Goal: Task Accomplishment & Management: Manage account settings

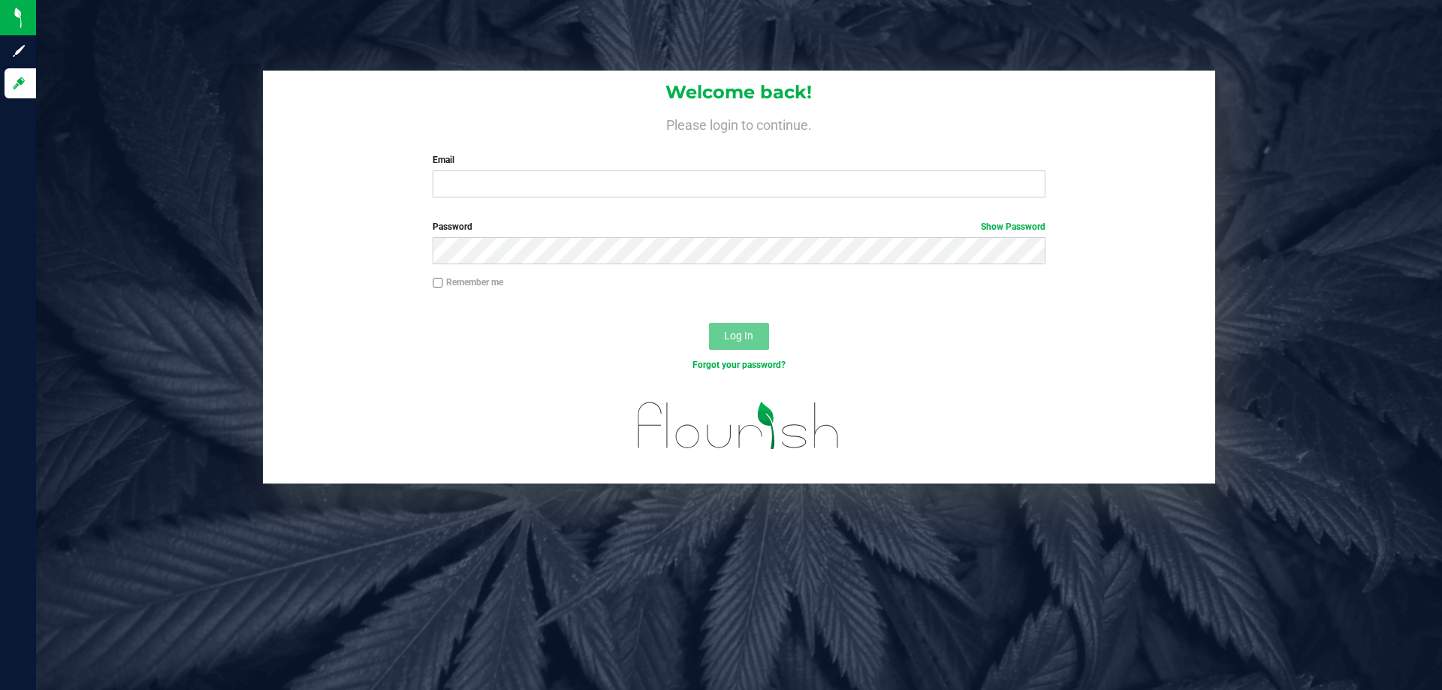
click at [517, 180] on input "Email" at bounding box center [739, 183] width 612 height 27
type input "[EMAIL_ADDRESS][PERSON_NAME][DOMAIN_NAME]"
click at [709, 323] on button "Log In" at bounding box center [739, 336] width 60 height 27
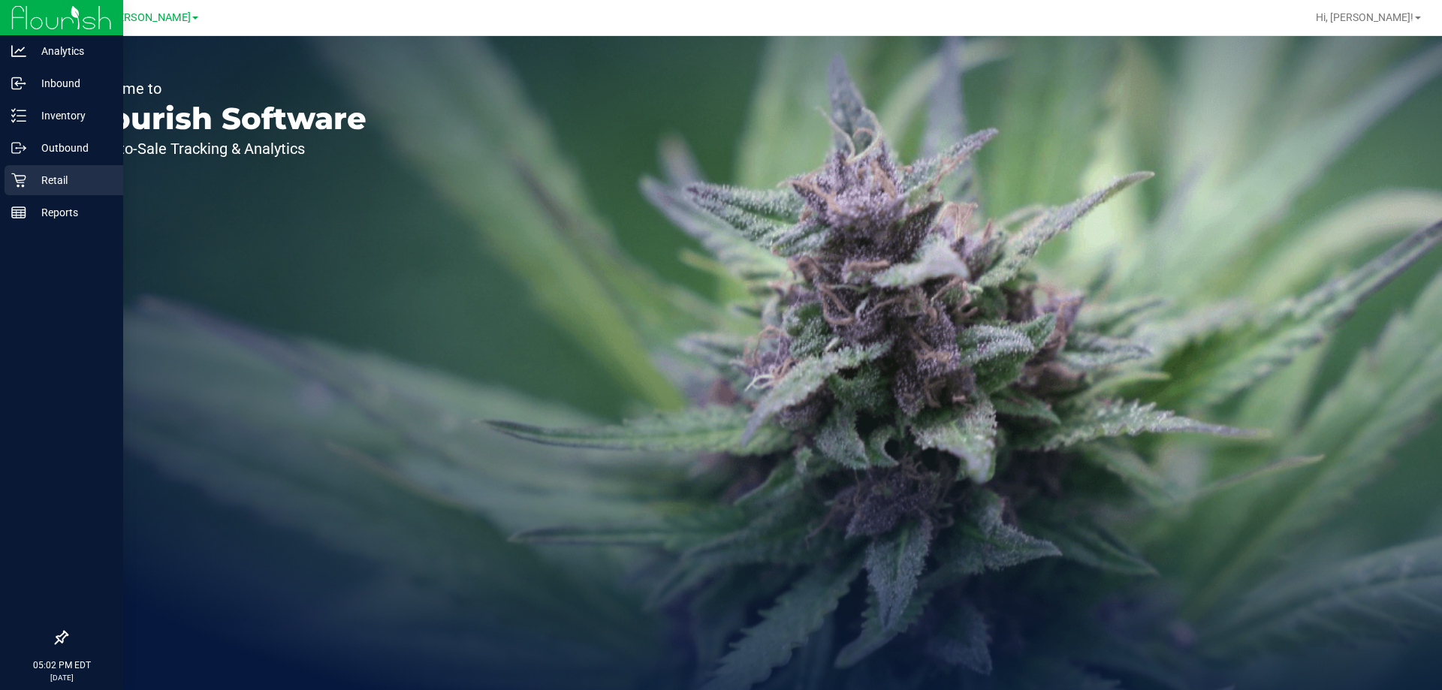
click at [35, 179] on p "Retail" at bounding box center [71, 180] width 90 height 18
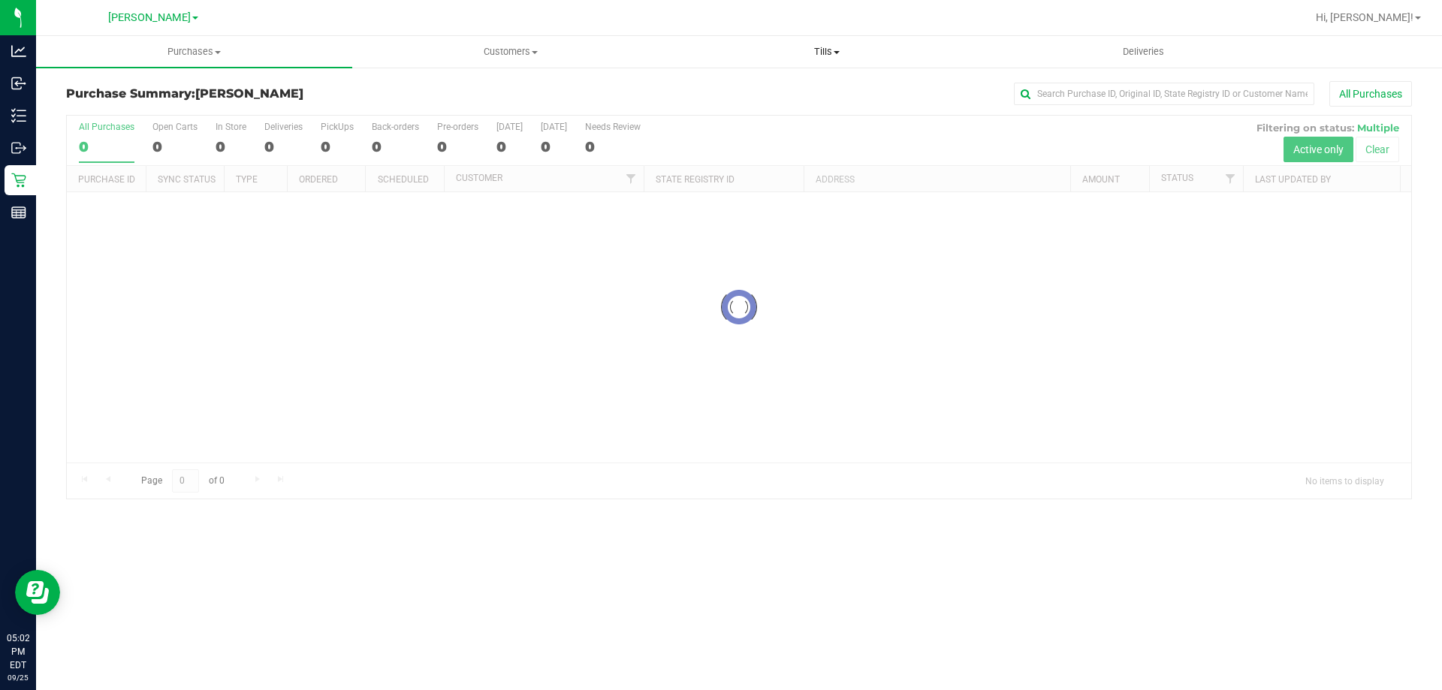
click at [825, 47] on span "Tills" at bounding box center [826, 52] width 315 height 14
click at [724, 89] on span "Manage tills" at bounding box center [718, 90] width 101 height 13
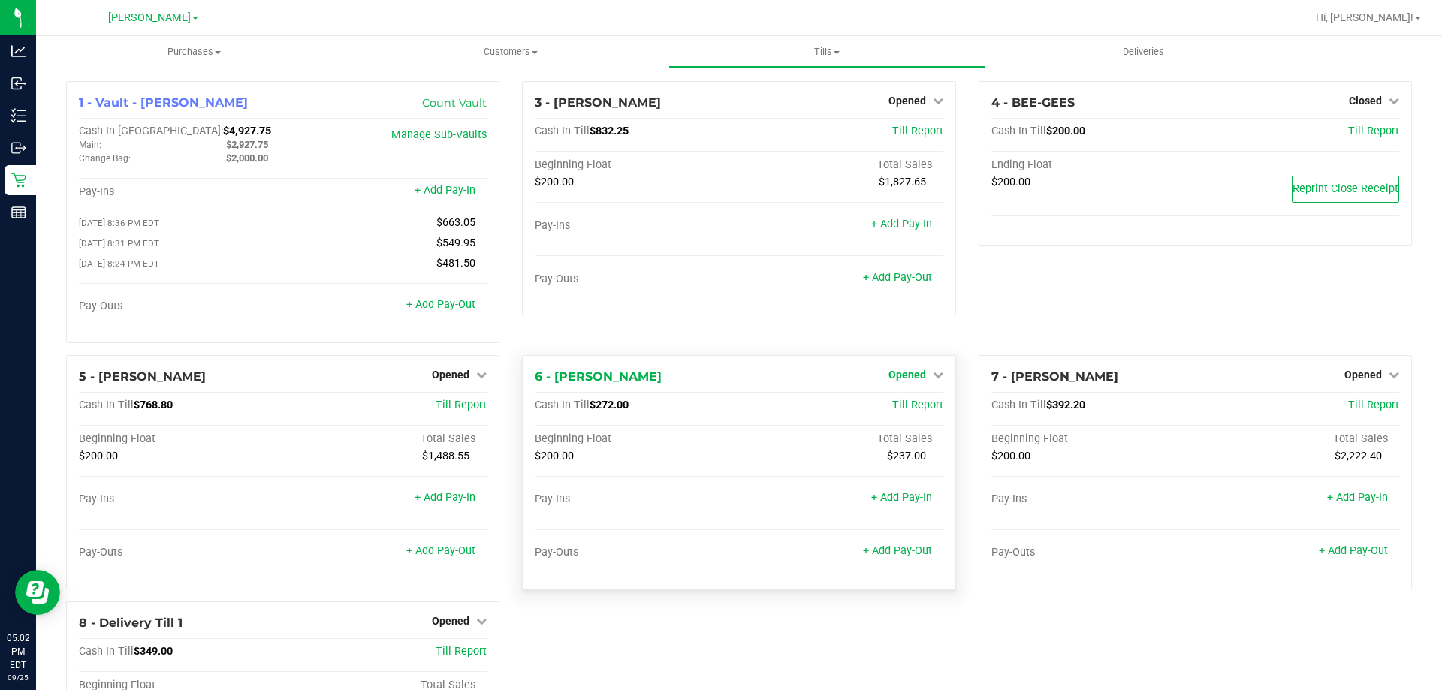
click at [903, 376] on span "Opened" at bounding box center [907, 375] width 38 height 12
click at [903, 411] on link "Close Till" at bounding box center [908, 405] width 41 height 12
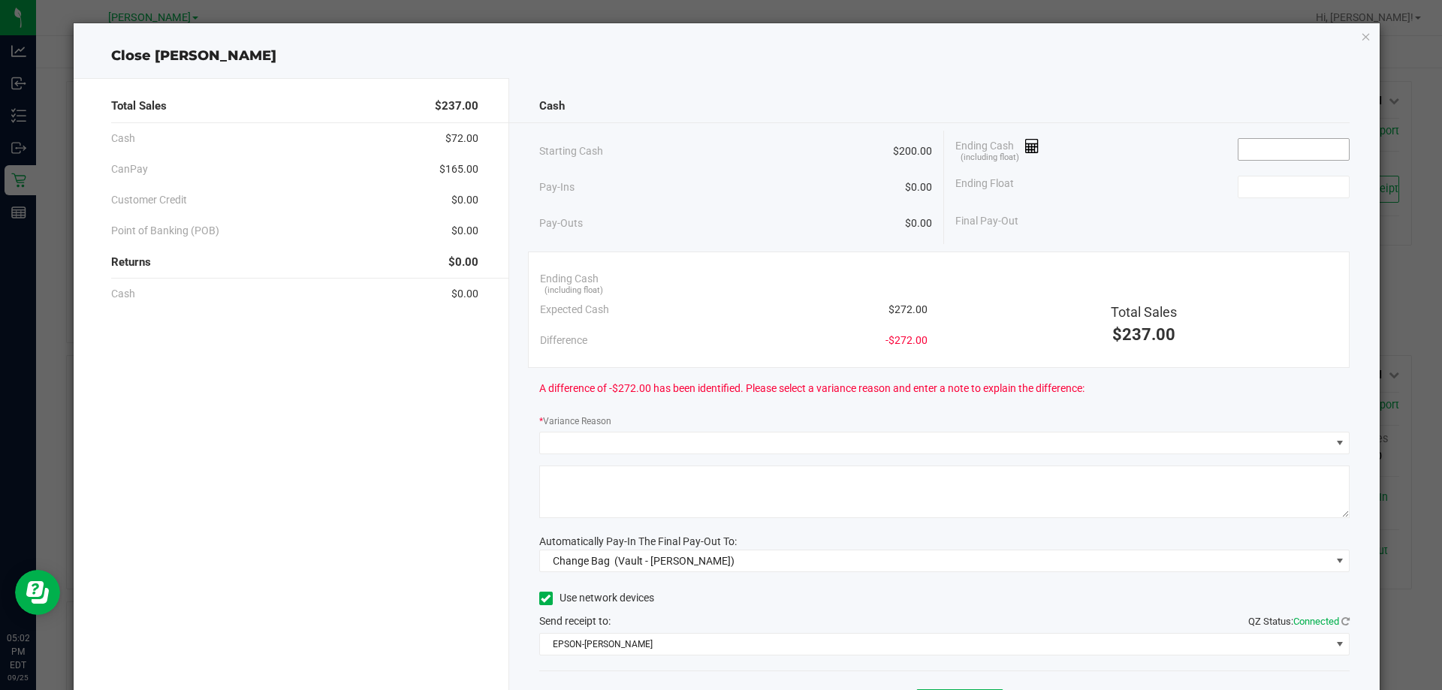
click at [1274, 143] on input at bounding box center [1293, 149] width 110 height 21
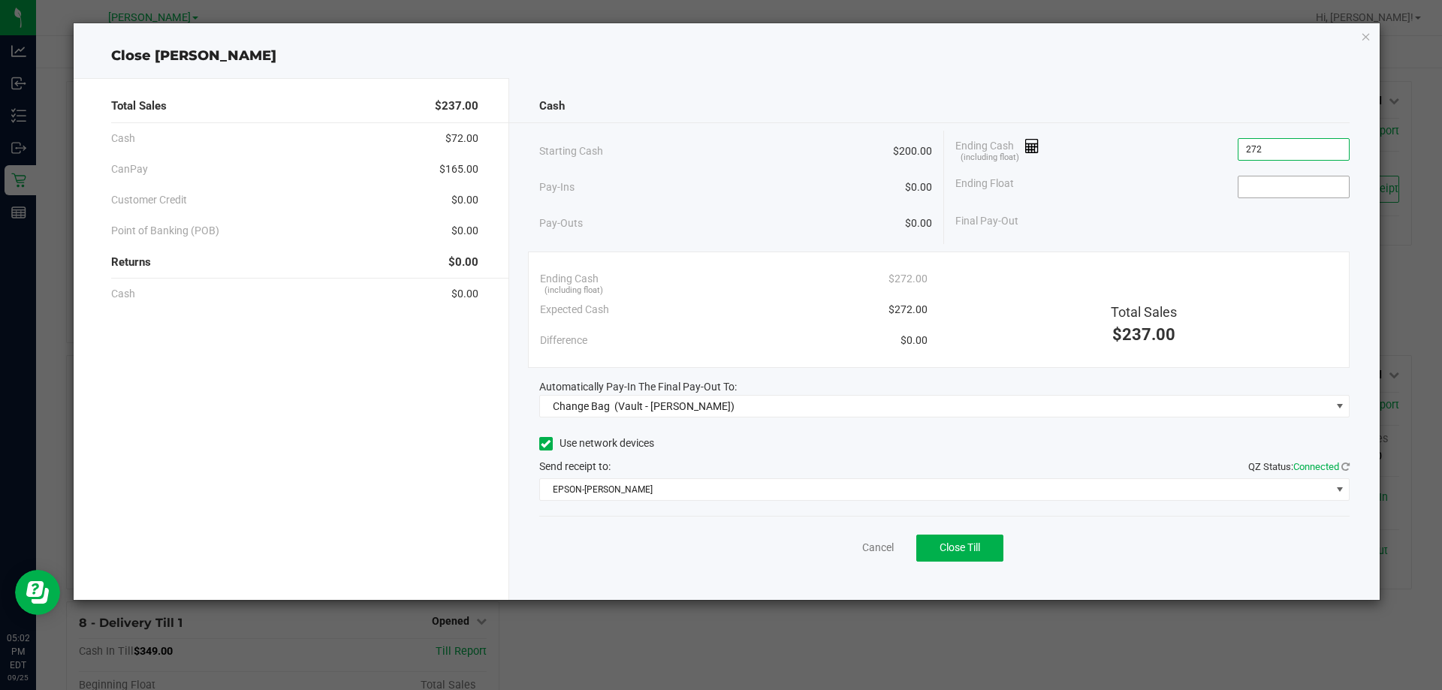
type input "$272.00"
drag, startPoint x: 1273, startPoint y: 185, endPoint x: 1234, endPoint y: 183, distance: 39.1
click at [1272, 185] on input at bounding box center [1293, 186] width 110 height 21
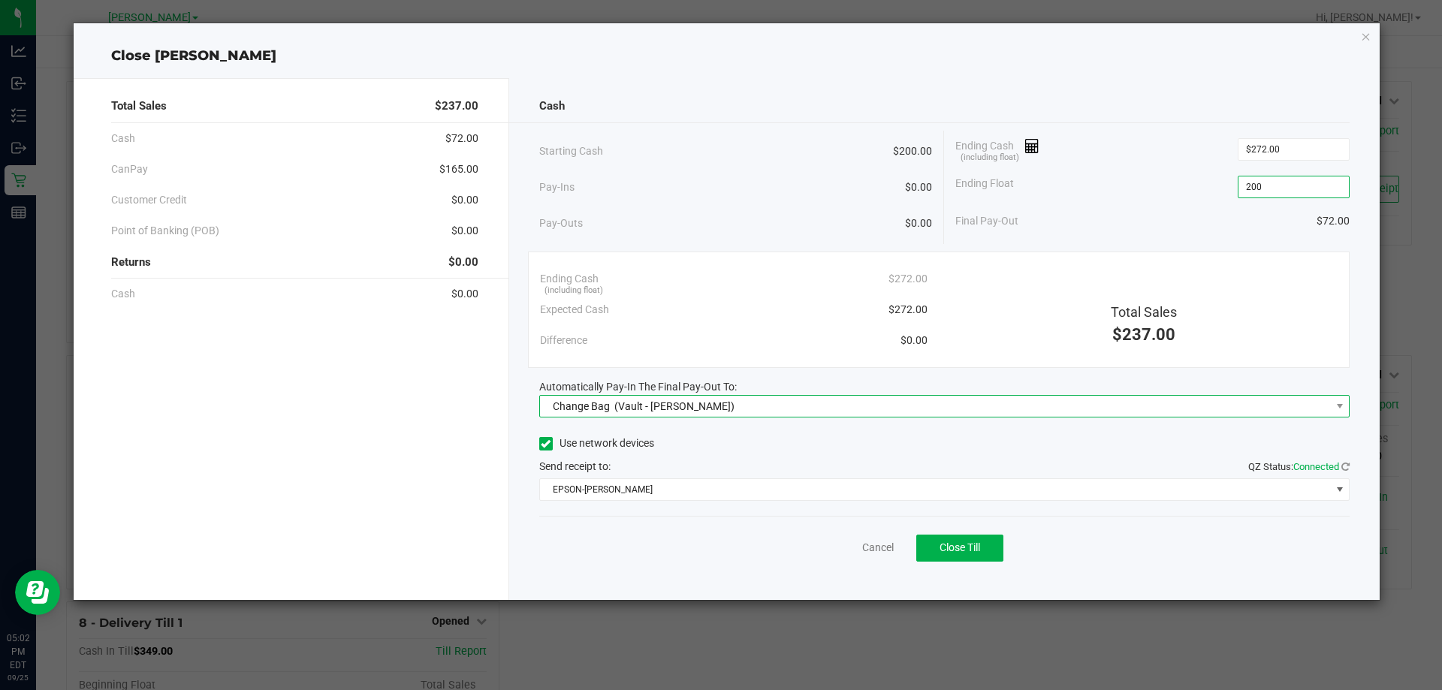
type input "$200.00"
click at [601, 414] on div "Change Bag (Vault - [PERSON_NAME])" at bounding box center [640, 406] width 189 height 27
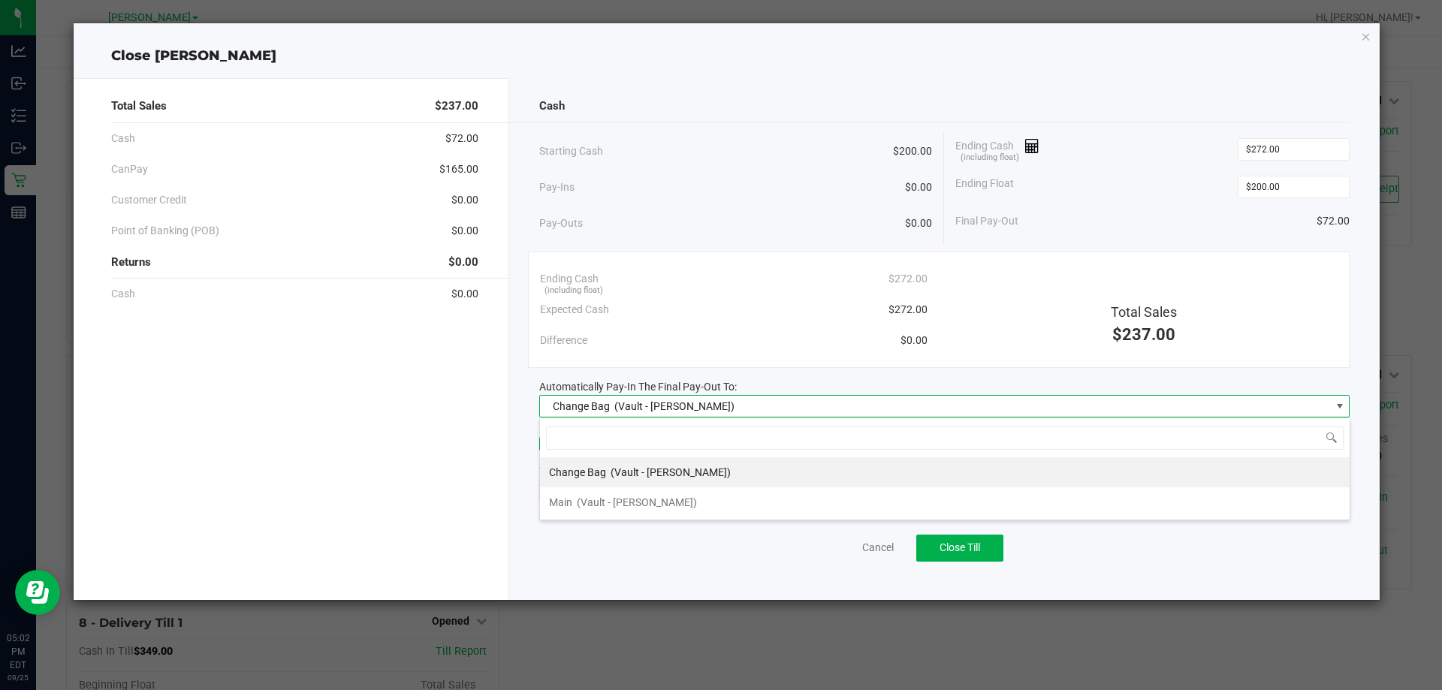
scroll to position [23, 810]
click at [590, 503] on span "(Vault - [PERSON_NAME])" at bounding box center [637, 502] width 120 height 12
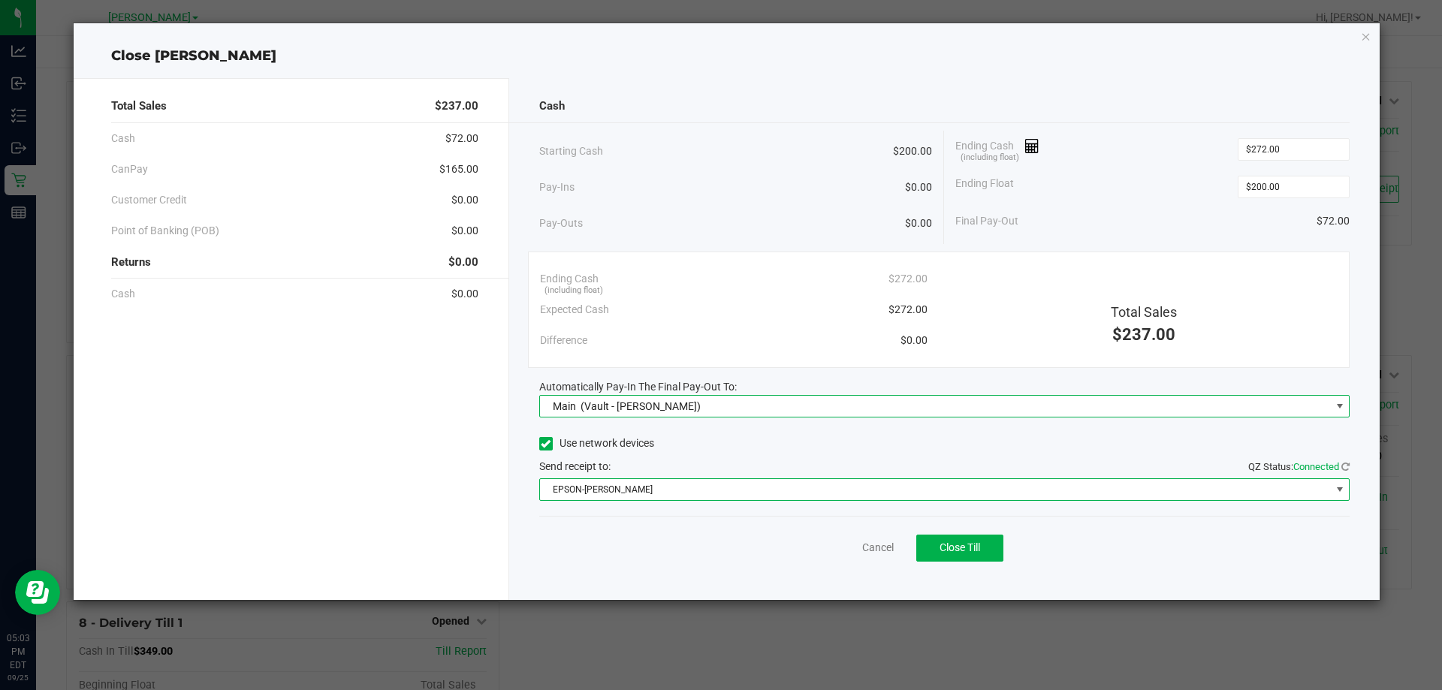
click at [614, 493] on span "EPSON-[PERSON_NAME]" at bounding box center [935, 489] width 791 height 21
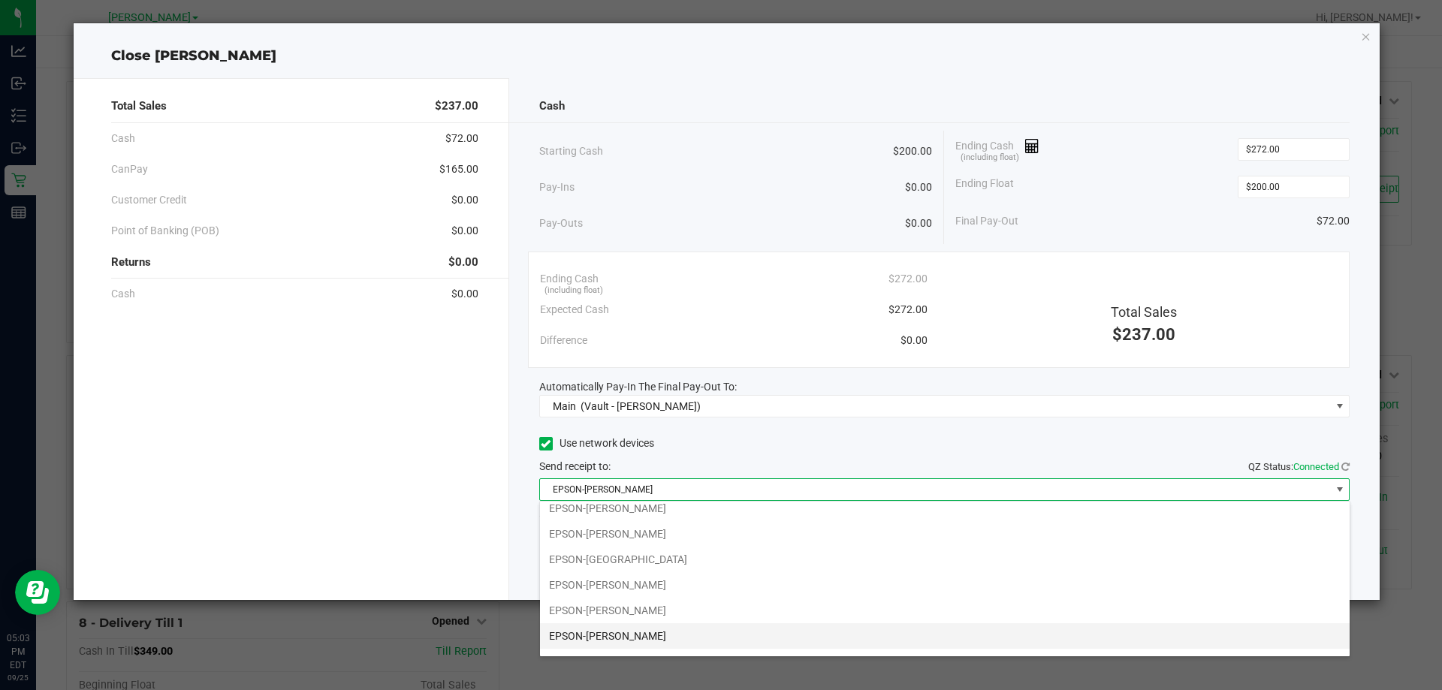
scroll to position [80, 0]
click at [671, 638] on li "EPSON-DYNO BITES" at bounding box center [944, 641] width 809 height 26
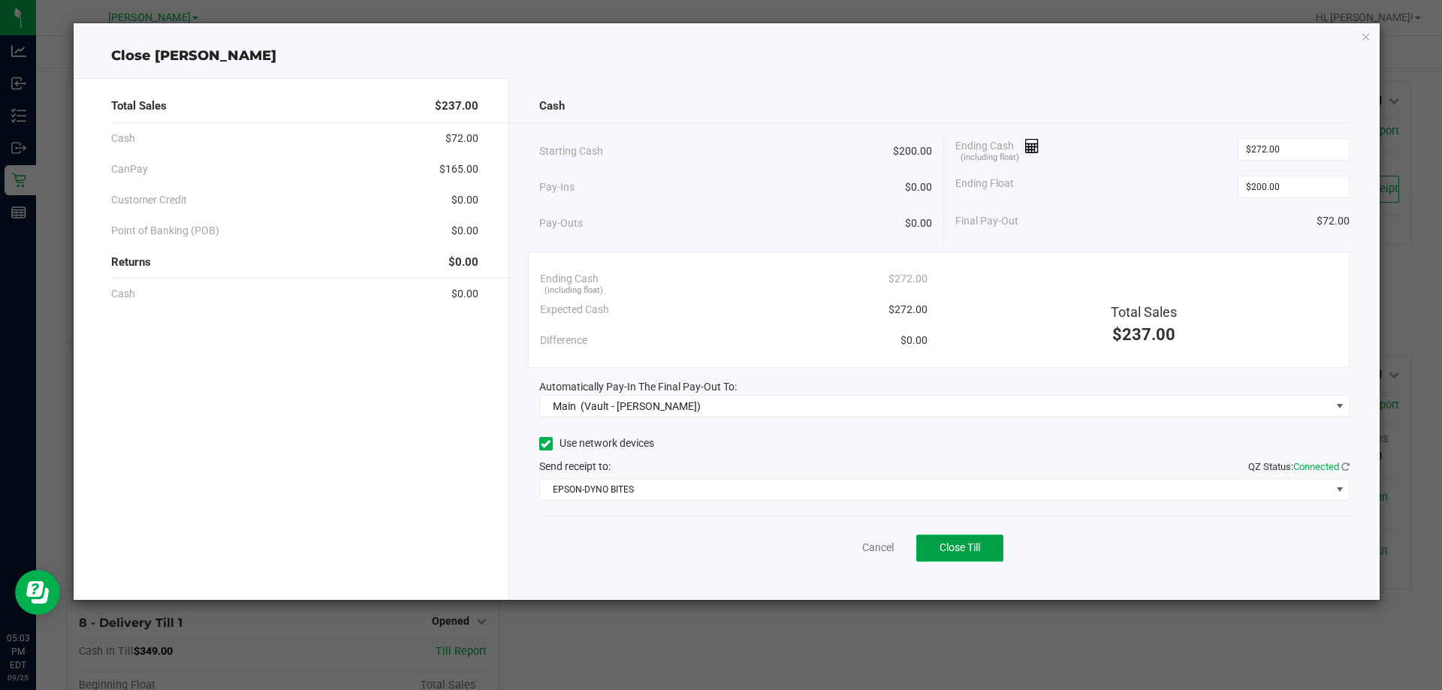
click at [957, 556] on button "Close Till" at bounding box center [959, 548] width 87 height 27
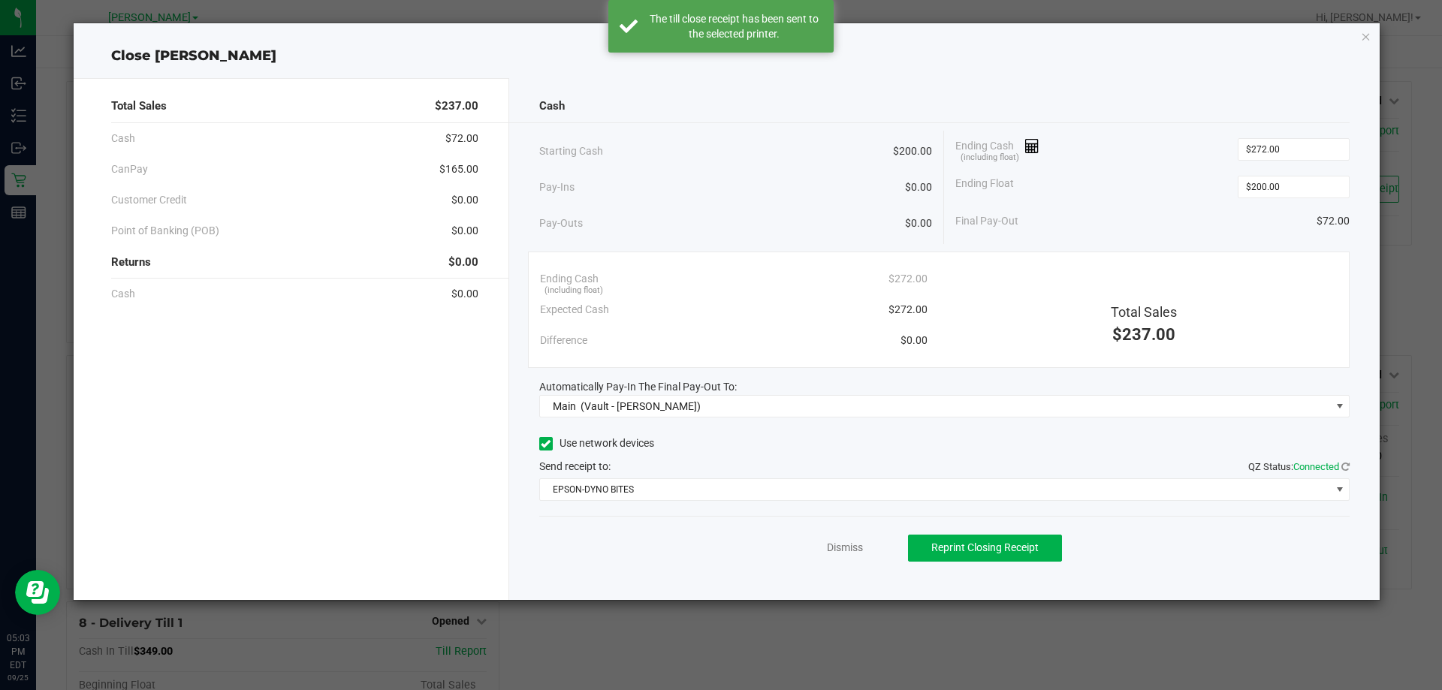
click at [837, 526] on div "Dismiss Reprint Closing Receipt" at bounding box center [944, 545] width 811 height 58
click at [849, 550] on link "Dismiss" at bounding box center [845, 548] width 36 height 16
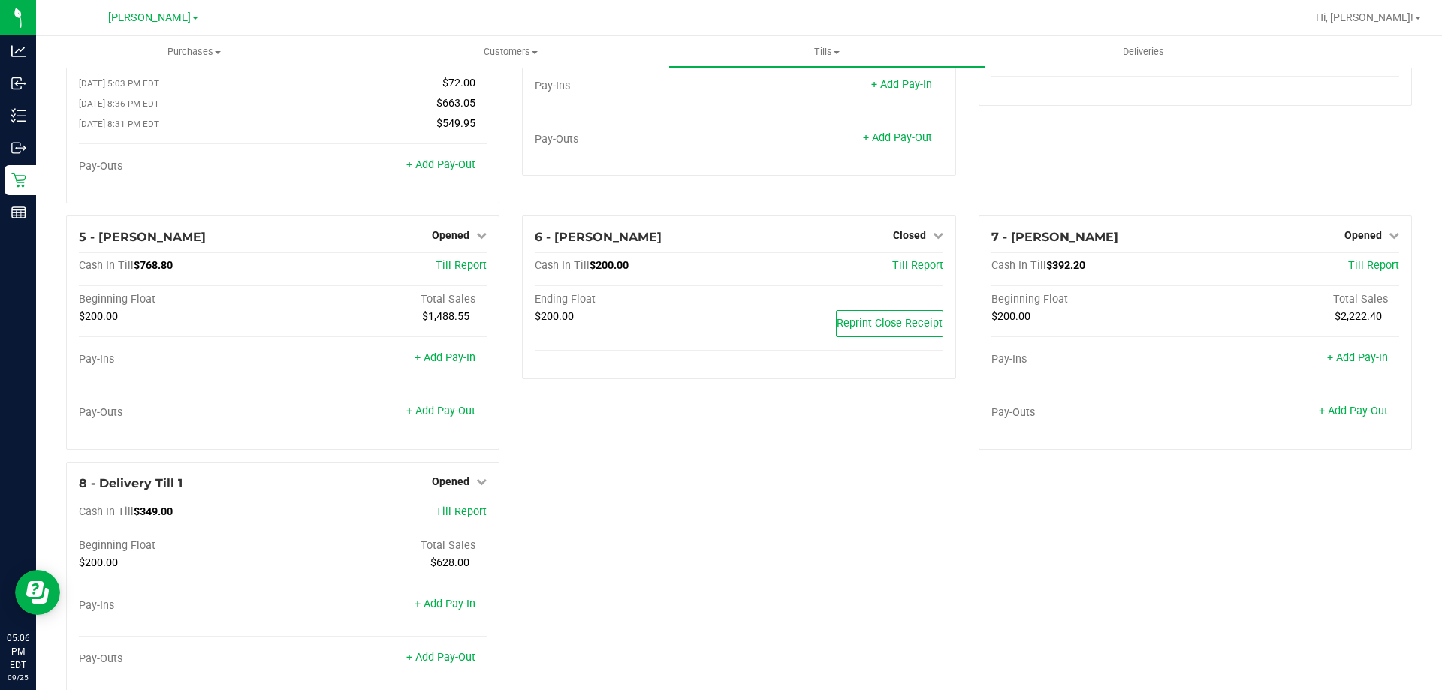
scroll to position [176, 0]
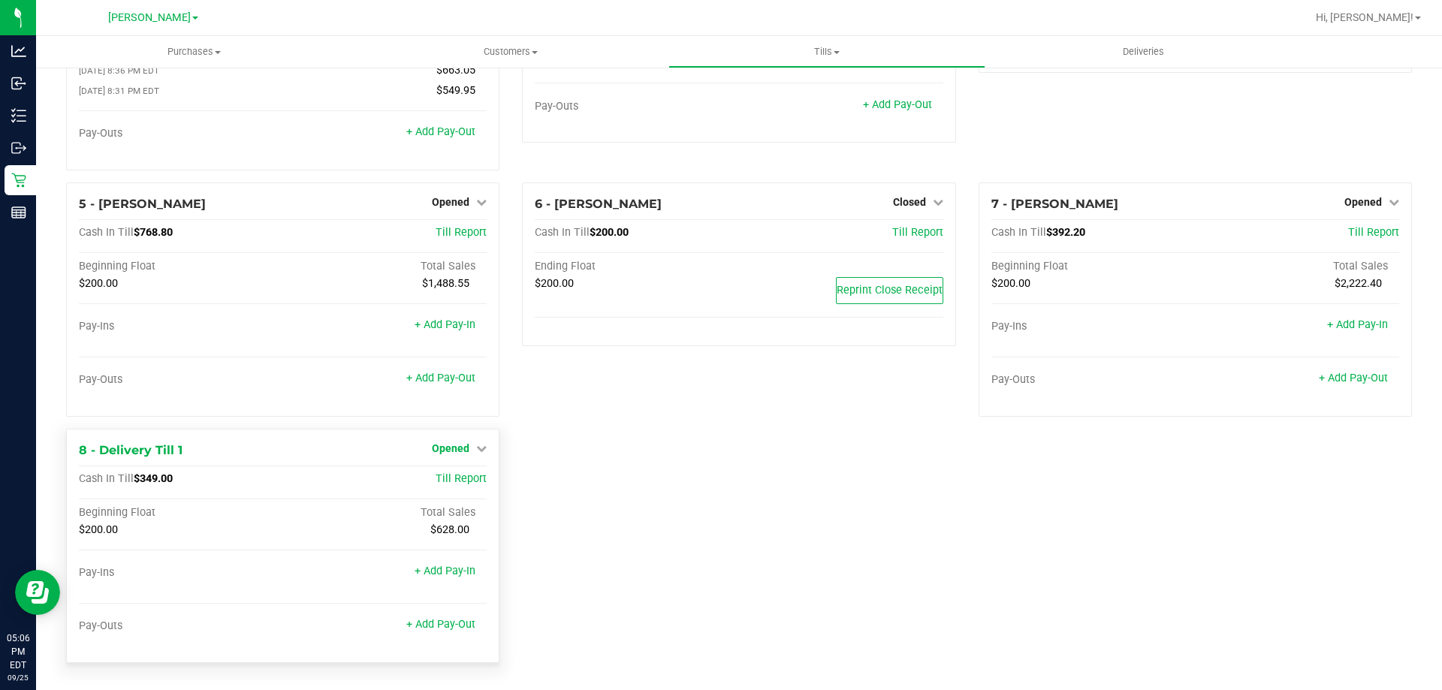
click at [454, 443] on span "Opened" at bounding box center [451, 448] width 38 height 12
click at [472, 476] on div "Close Till" at bounding box center [452, 479] width 111 height 19
click at [454, 481] on link "Close Till" at bounding box center [453, 479] width 41 height 12
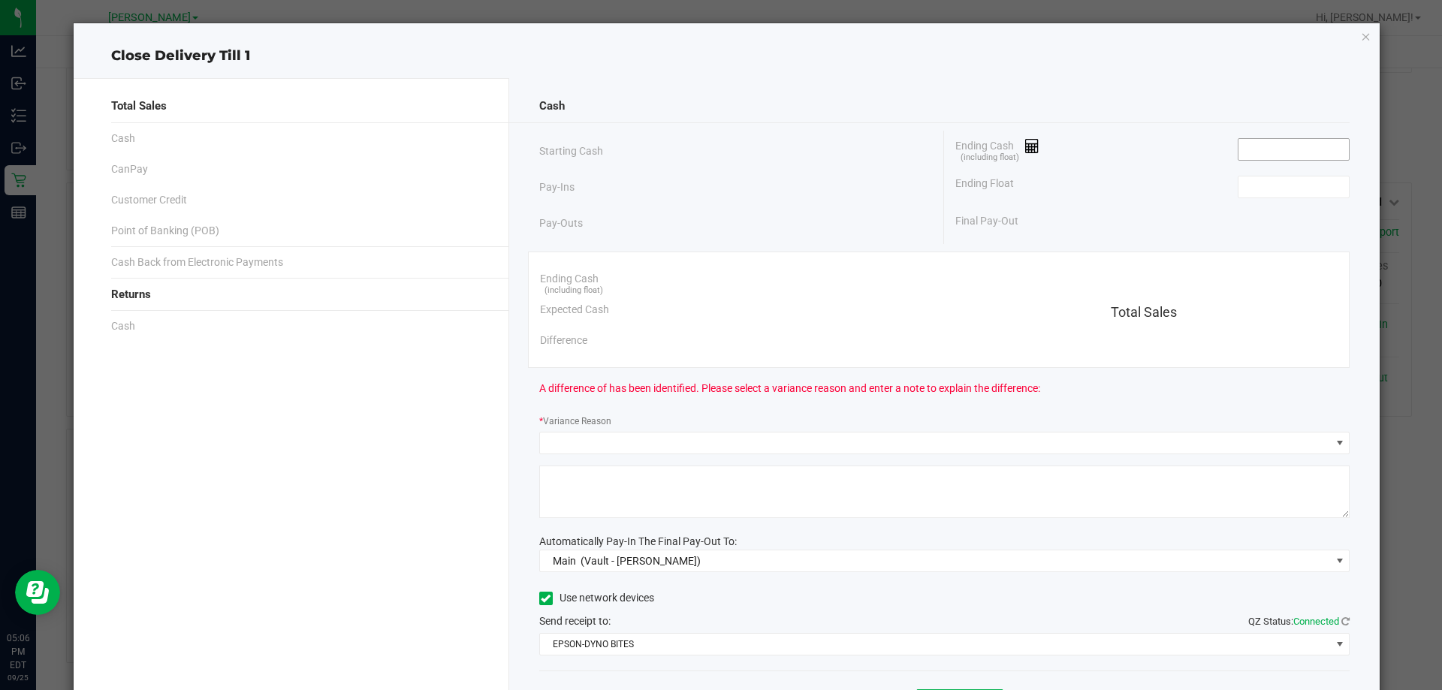
click at [1280, 148] on input at bounding box center [1293, 149] width 110 height 21
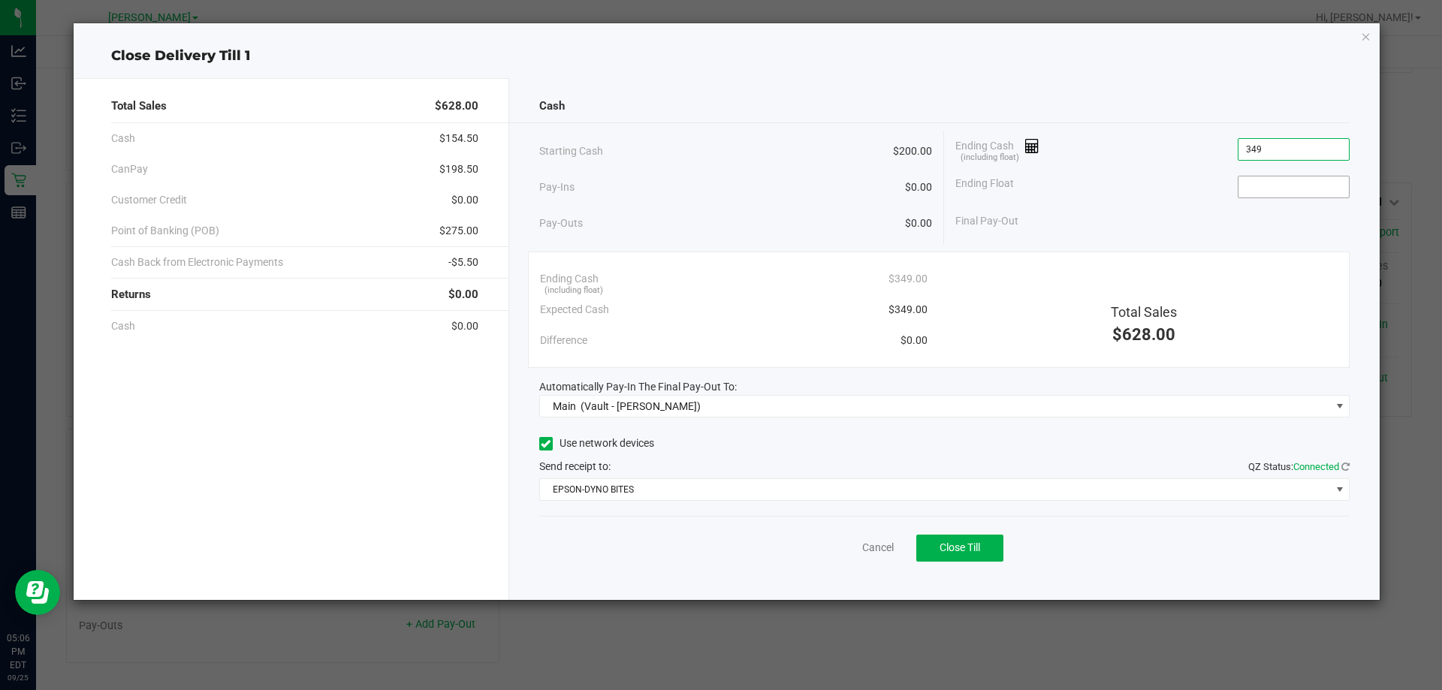
click at [1297, 185] on input at bounding box center [1293, 186] width 110 height 21
type input "$349.00"
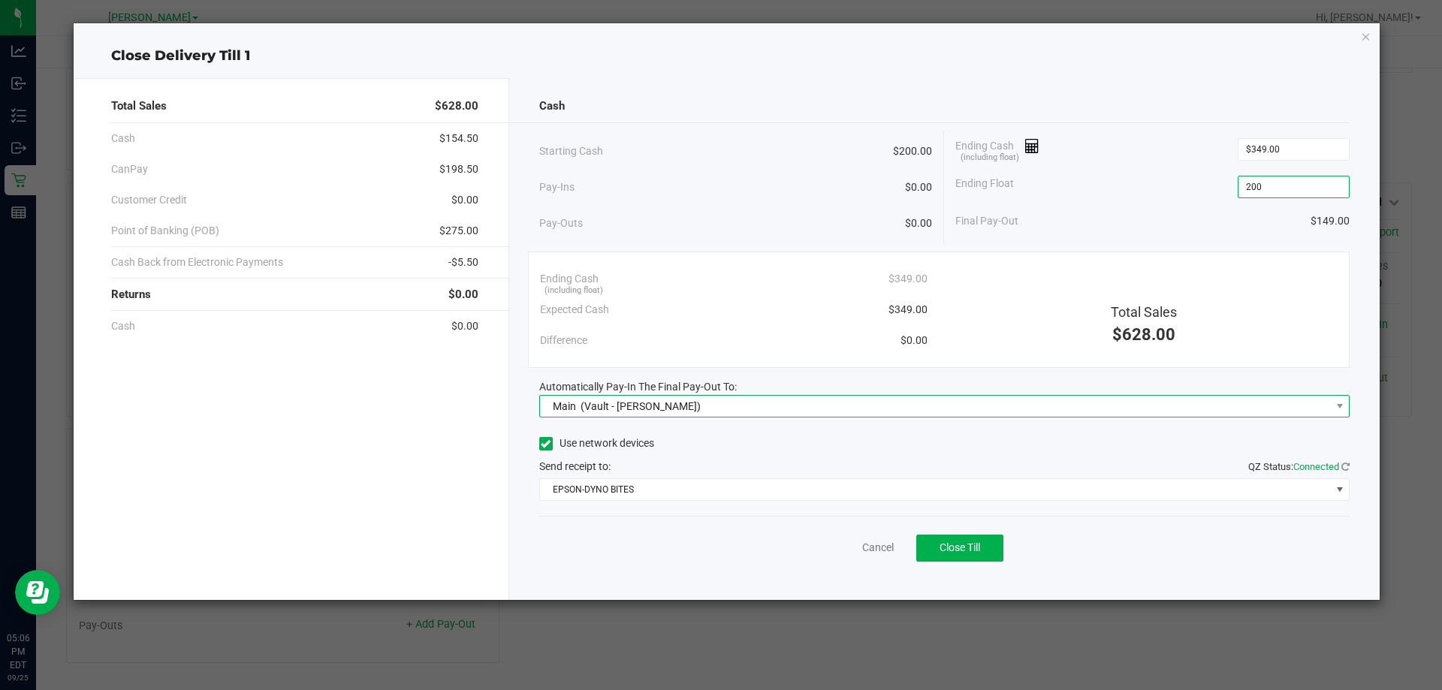
click at [1203, 404] on span "Main (Vault - [PERSON_NAME])" at bounding box center [935, 406] width 791 height 21
type input "$200.00"
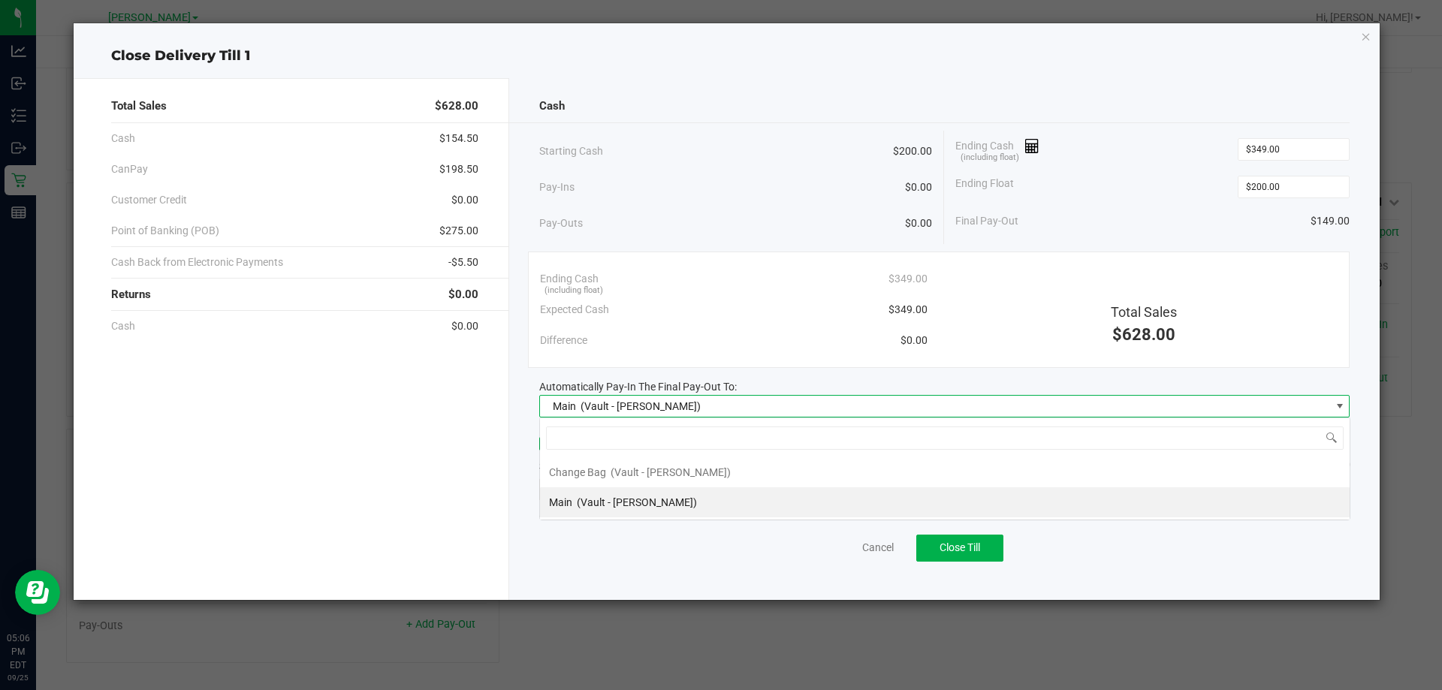
scroll to position [23, 810]
click at [674, 502] on span "(Vault - [PERSON_NAME])" at bounding box center [637, 502] width 120 height 12
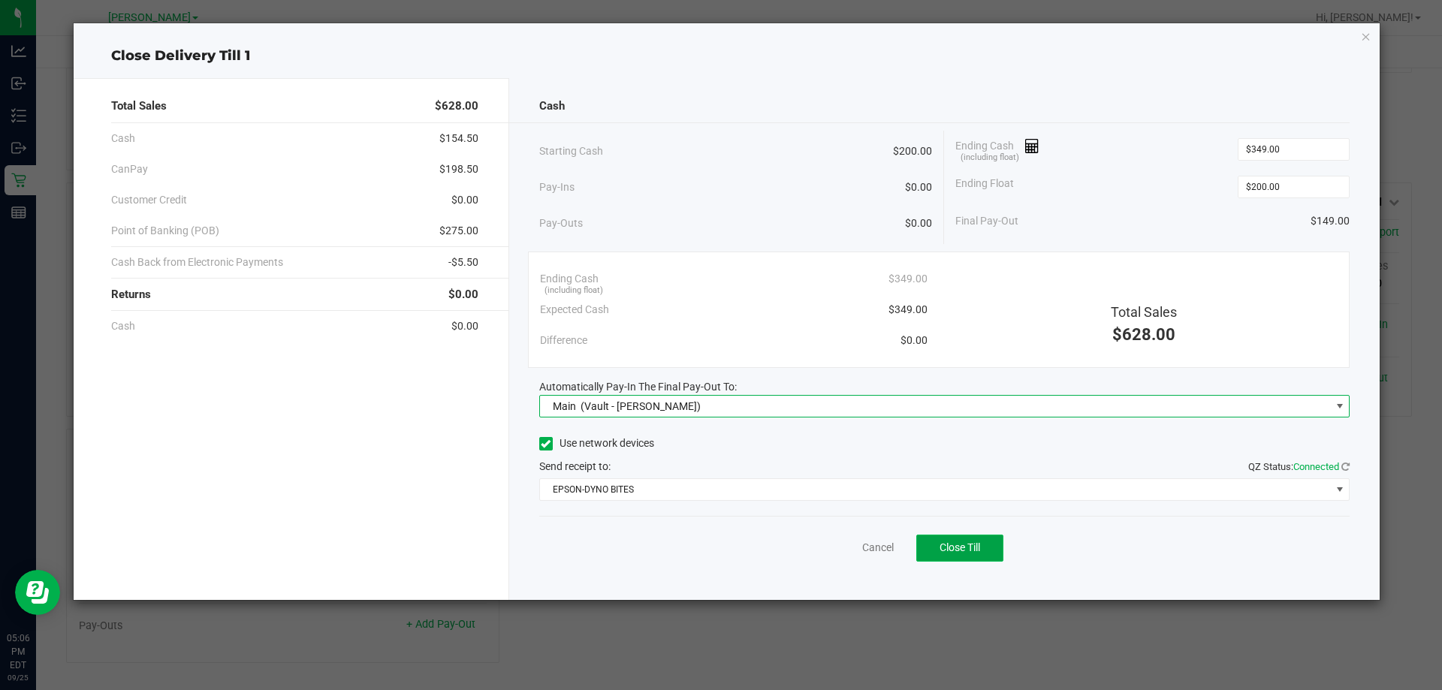
click at [984, 547] on button "Close Till" at bounding box center [959, 548] width 87 height 27
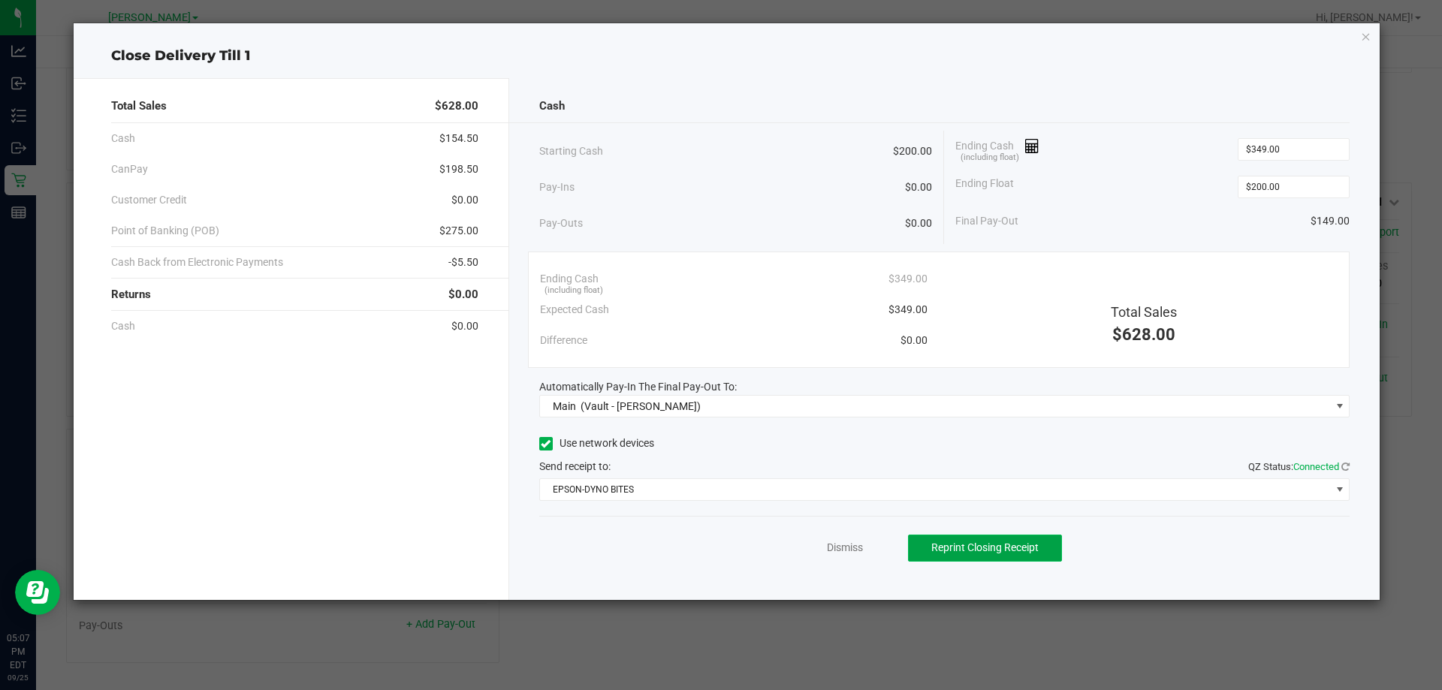
click at [1018, 543] on span "Reprint Closing Receipt" at bounding box center [984, 547] width 107 height 12
click at [835, 549] on link "Dismiss" at bounding box center [838, 548] width 36 height 16
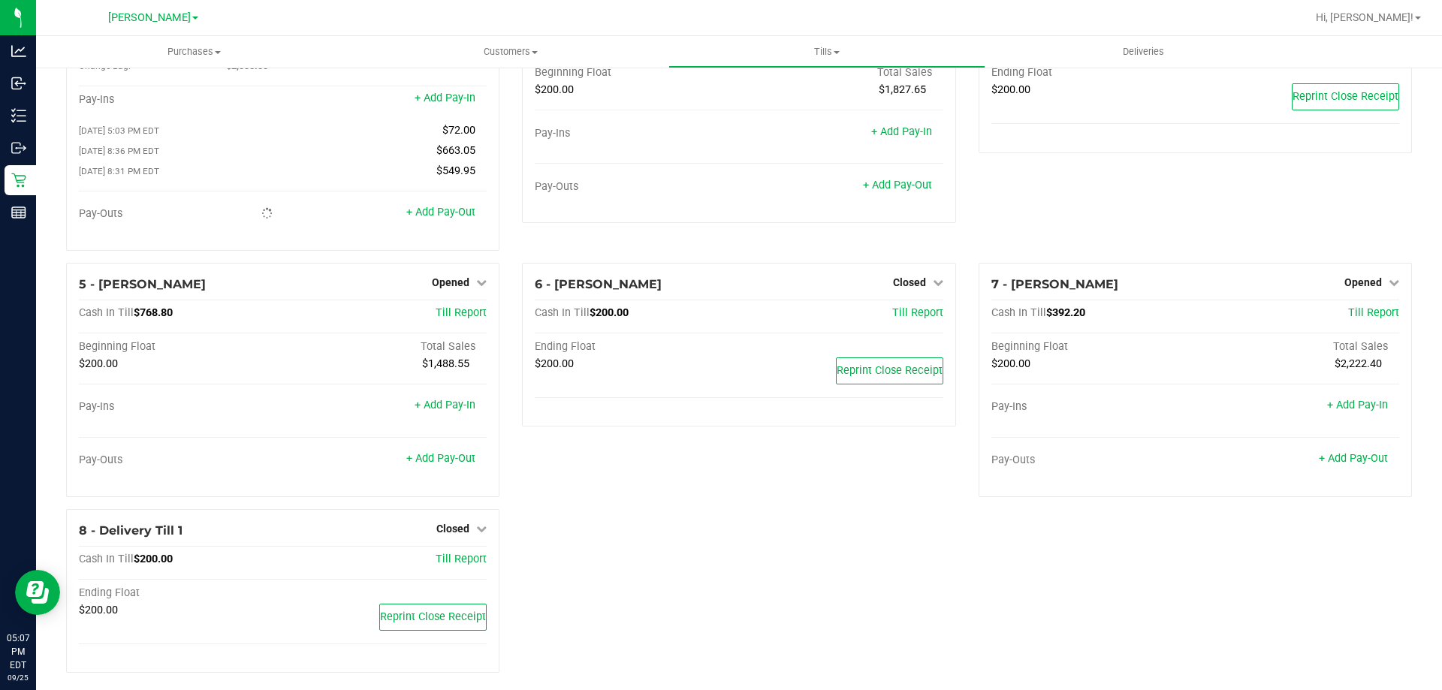
scroll to position [106, 0]
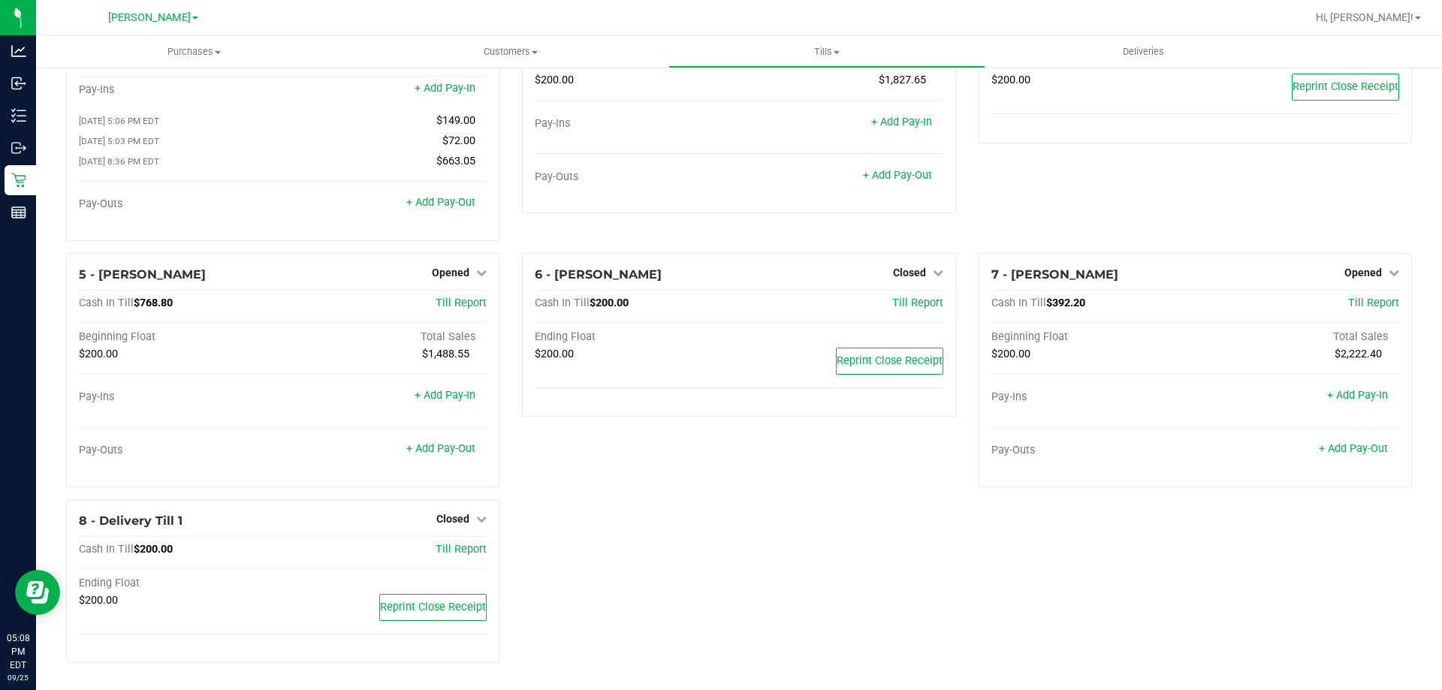
click at [597, 552] on div "1 - Vault - [PERSON_NAME] Count Vault Cash In Vault: $5,148.75 Main: $3,148.75 …" at bounding box center [739, 327] width 1368 height 696
click at [456, 598] on button "Reprint Close Receipt" at bounding box center [432, 607] width 107 height 27
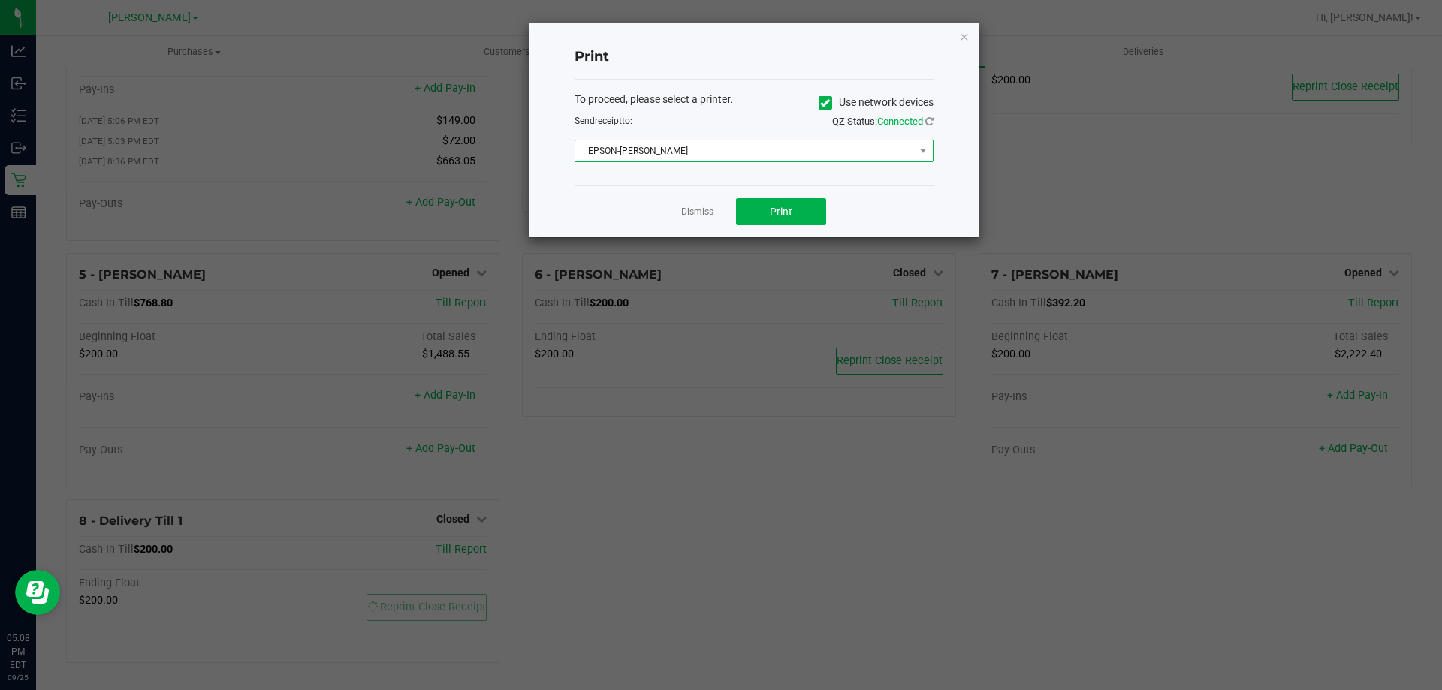
click at [788, 156] on span "EPSON-[PERSON_NAME]" at bounding box center [744, 150] width 339 height 21
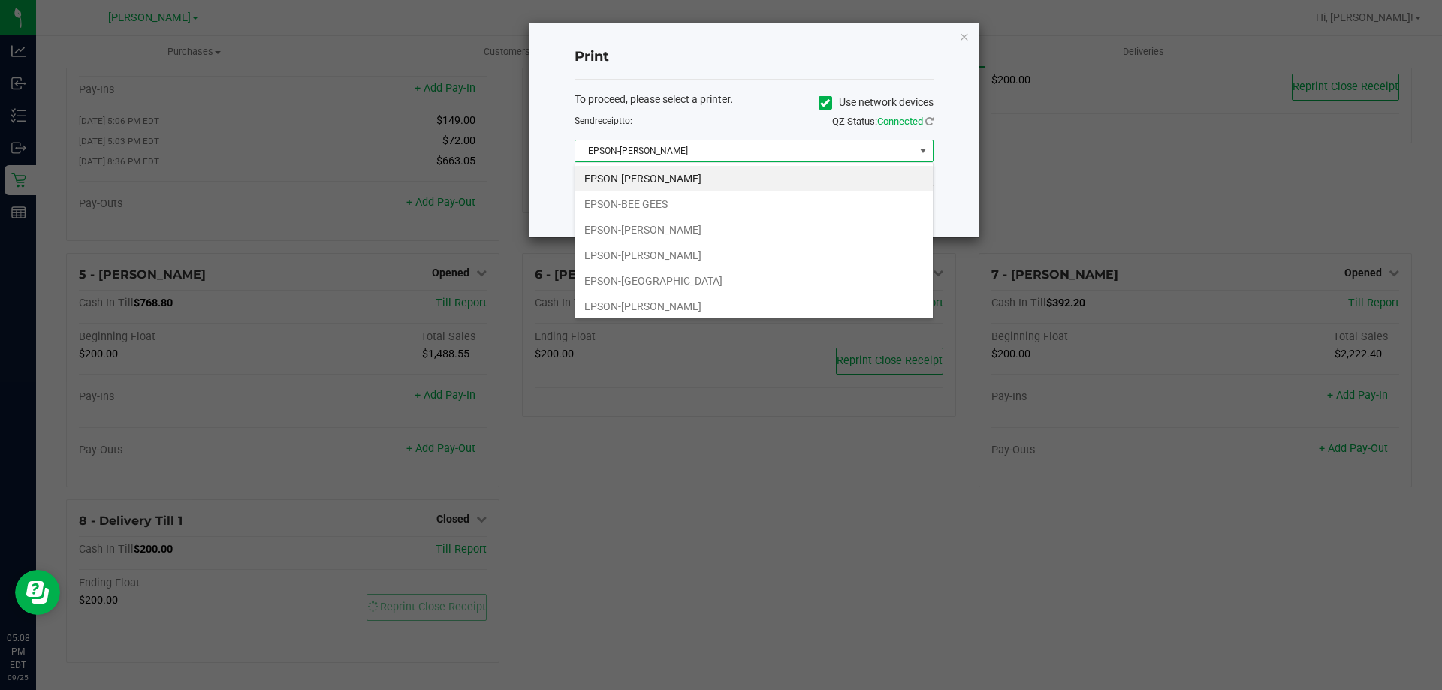
scroll to position [80, 0]
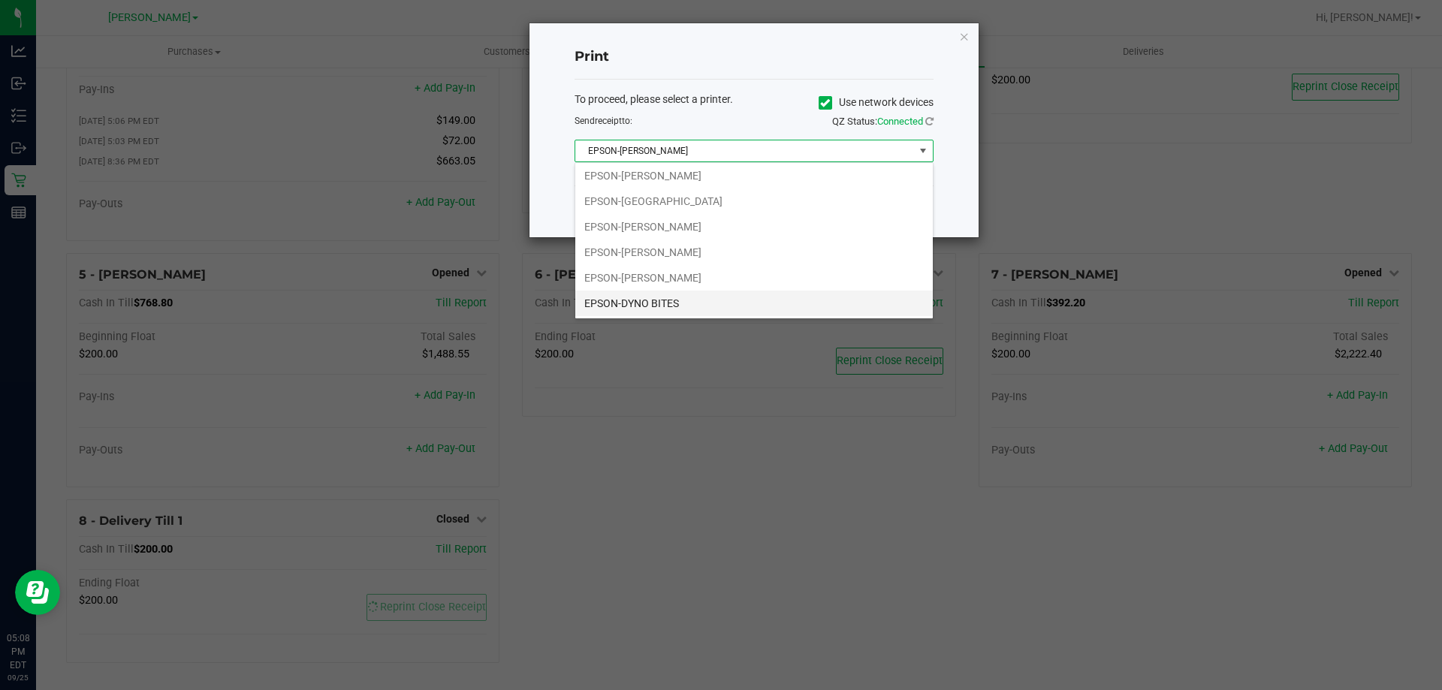
click at [677, 306] on li "EPSON-DYNO BITES" at bounding box center [753, 304] width 357 height 26
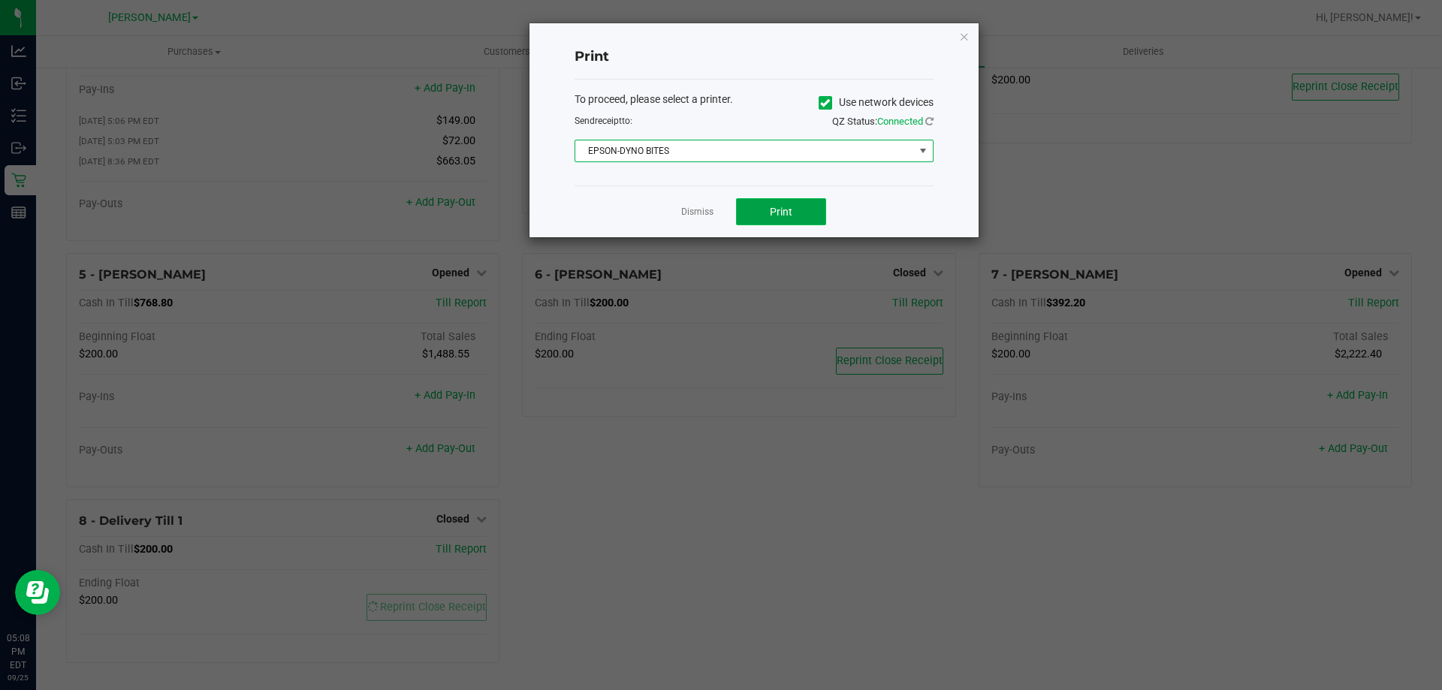
click at [780, 203] on button "Print" at bounding box center [781, 211] width 90 height 27
